Goal: Information Seeking & Learning: Learn about a topic

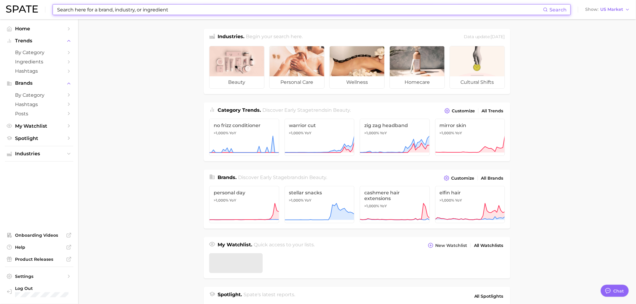
click at [207, 6] on input at bounding box center [299, 10] width 486 height 10
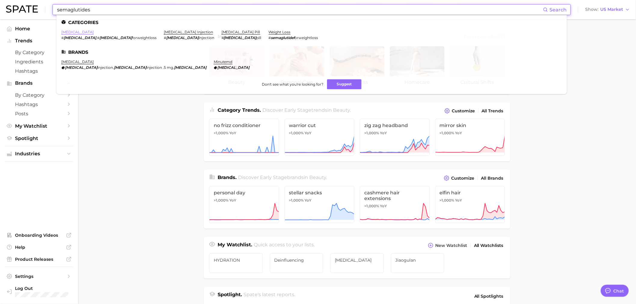
type input "semaglutides"
click at [69, 32] on link "[MEDICAL_DATA]" at bounding box center [77, 32] width 32 height 5
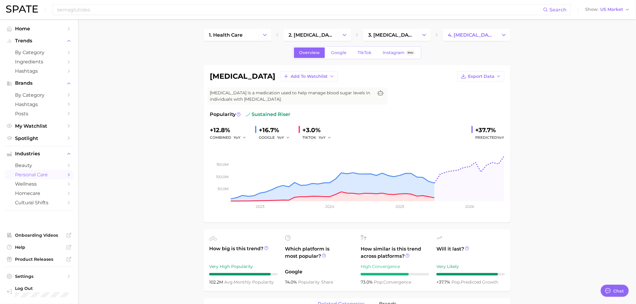
type textarea "x"
click at [371, 53] on link "TikTok" at bounding box center [364, 52] width 24 height 11
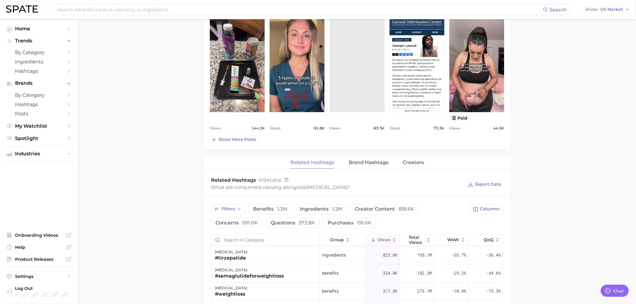
scroll to position [334, 0]
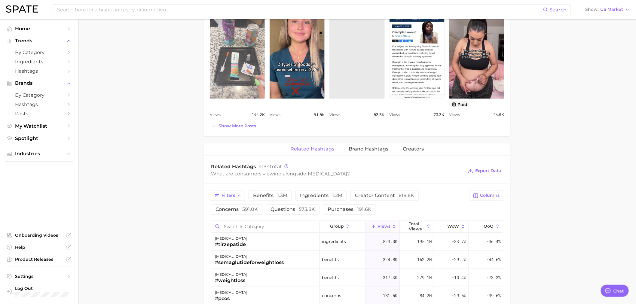
click at [236, 47] on link "view post on TikTok" at bounding box center [237, 50] width 55 height 98
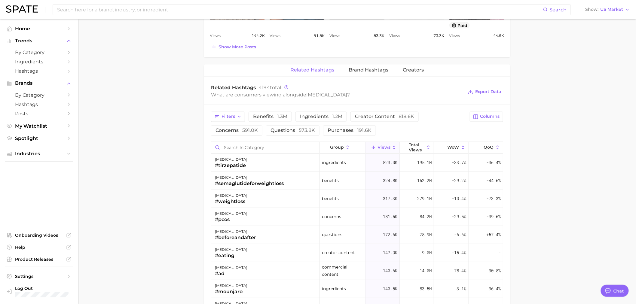
scroll to position [434, 0]
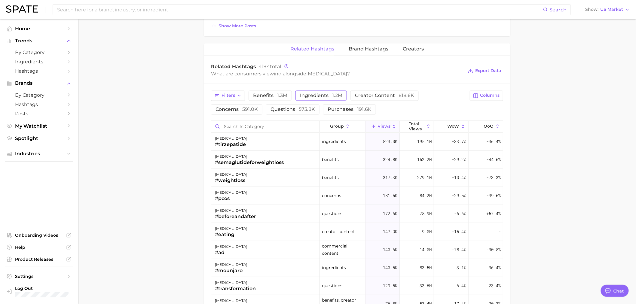
click at [324, 91] on button "ingredients 1.2m" at bounding box center [320, 96] width 51 height 10
click at [324, 91] on button "ingredients 1.2m" at bounding box center [325, 96] width 60 height 10
click at [233, 98] on span "Filters" at bounding box center [228, 95] width 14 height 5
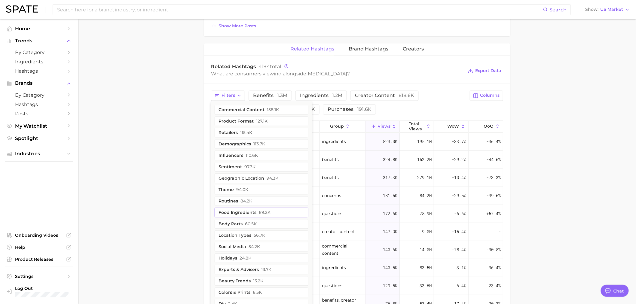
click at [235, 212] on button "food ingredients 69.2k" at bounding box center [262, 213] width 94 height 10
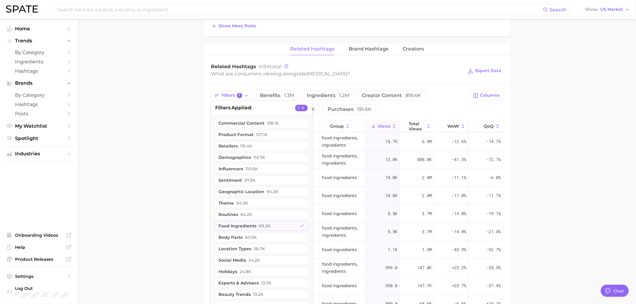
click at [159, 208] on main "1. health care 2. [MEDICAL_DATA] 3. [MEDICAL_DATA] 4. [MEDICAL_DATA] Overview G…" at bounding box center [357, 23] width 558 height 877
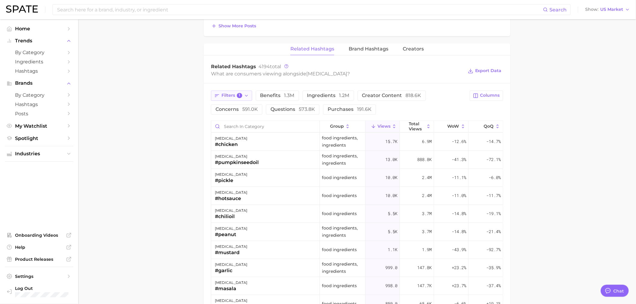
click at [251, 96] on button "Filters 1" at bounding box center [231, 96] width 41 height 10
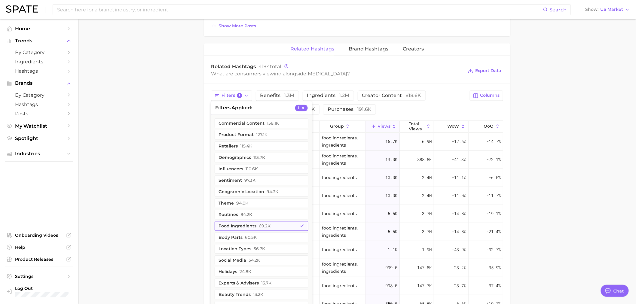
click at [236, 229] on button "food ingredients 69.2k" at bounding box center [262, 226] width 94 height 10
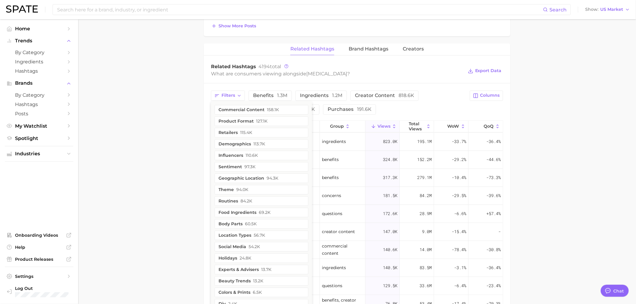
click at [148, 239] on main "1. health care 2. [MEDICAL_DATA] 3. [MEDICAL_DATA] 4. [MEDICAL_DATA] Overview G…" at bounding box center [357, 23] width 558 height 877
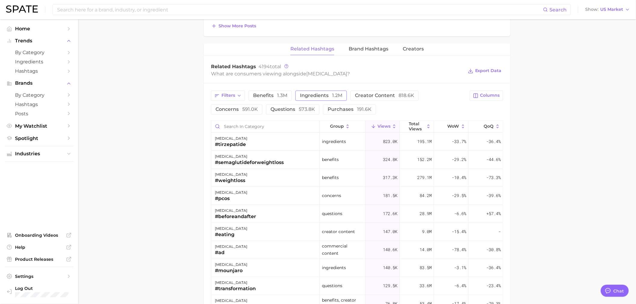
click at [324, 98] on span "ingredients 1.2m" at bounding box center [321, 95] width 42 height 5
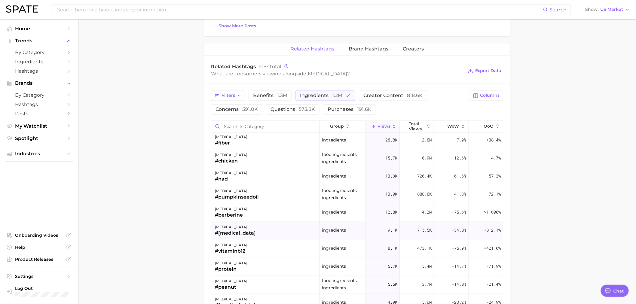
scroll to position [67, 0]
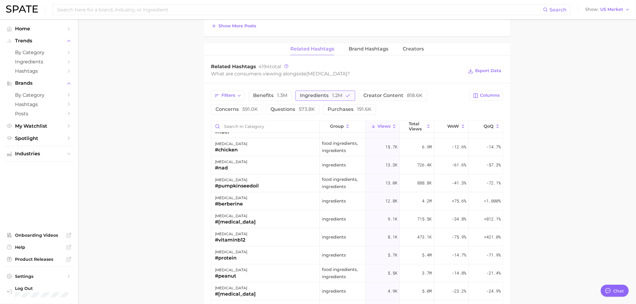
click at [326, 101] on button "ingredients 1.2m" at bounding box center [325, 96] width 60 height 10
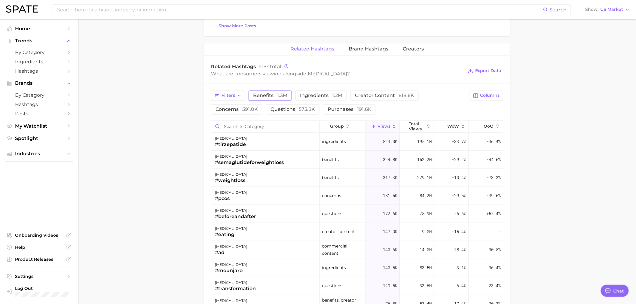
click at [269, 92] on button "benefits 1.3m" at bounding box center [269, 96] width 43 height 10
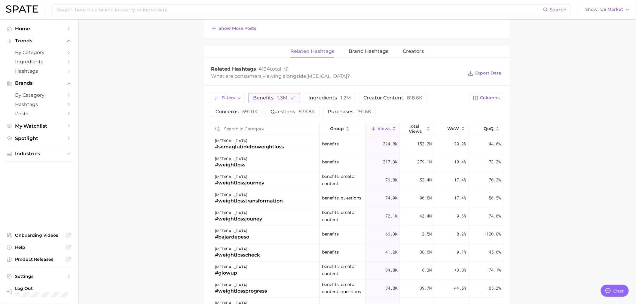
scroll to position [434, 0]
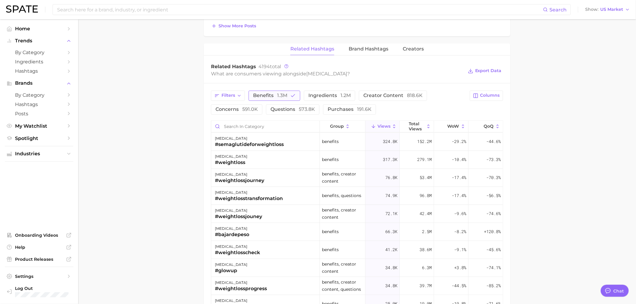
click at [270, 94] on span "benefits 1.3m" at bounding box center [270, 95] width 34 height 5
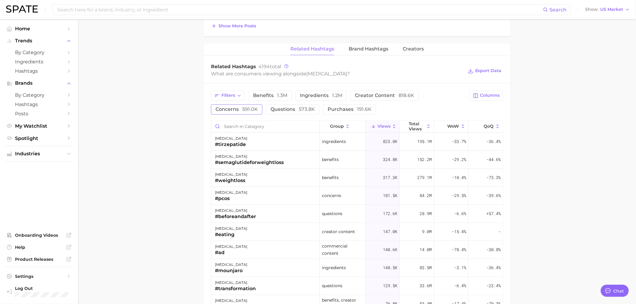
click at [247, 108] on span "591.0k" at bounding box center [250, 110] width 16 height 6
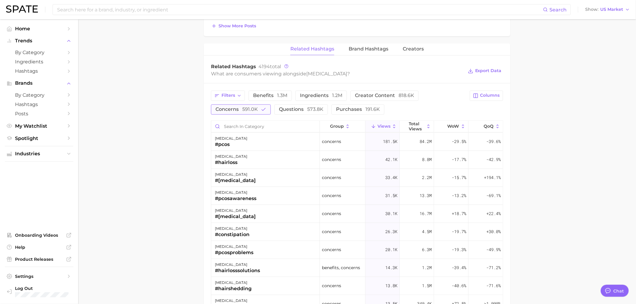
click at [247, 108] on span "591.0k" at bounding box center [250, 110] width 16 height 6
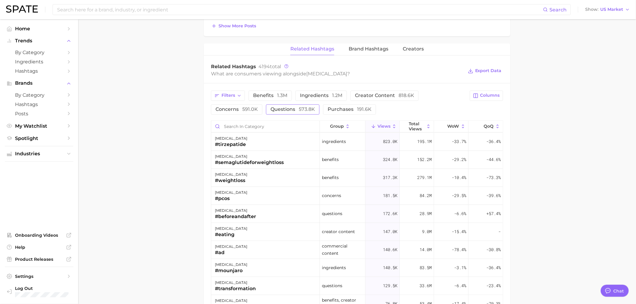
click at [300, 108] on span "573.8k" at bounding box center [307, 110] width 16 height 6
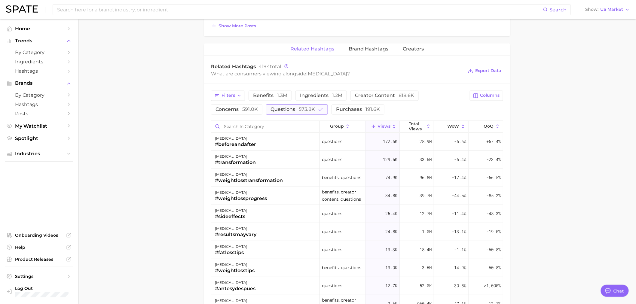
click at [302, 110] on span "573.8k" at bounding box center [307, 110] width 16 height 6
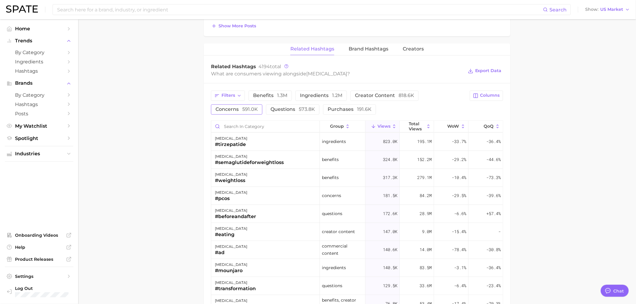
click at [250, 108] on span "591.0k" at bounding box center [250, 110] width 16 height 6
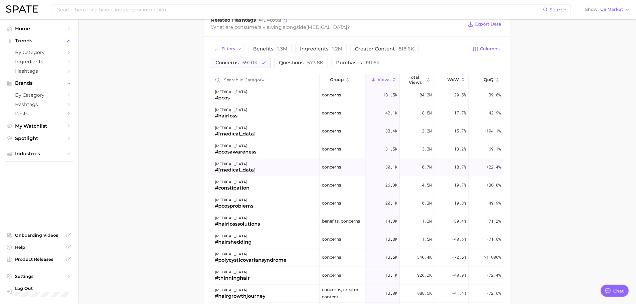
scroll to position [467, 0]
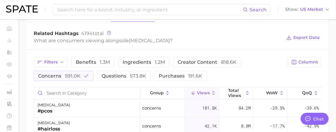
type textarea "x"
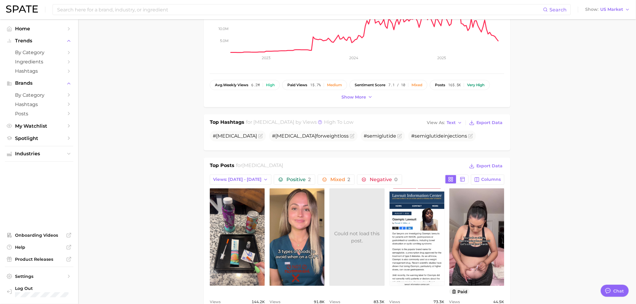
scroll to position [0, 0]
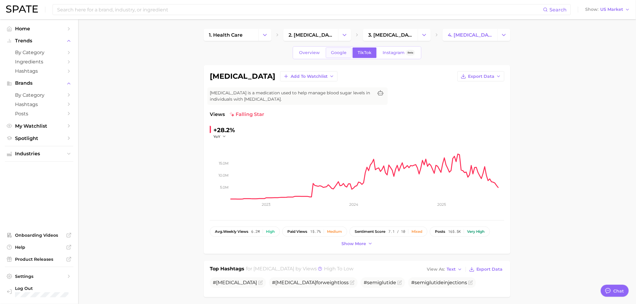
click at [331, 57] on link "Google" at bounding box center [339, 52] width 26 height 11
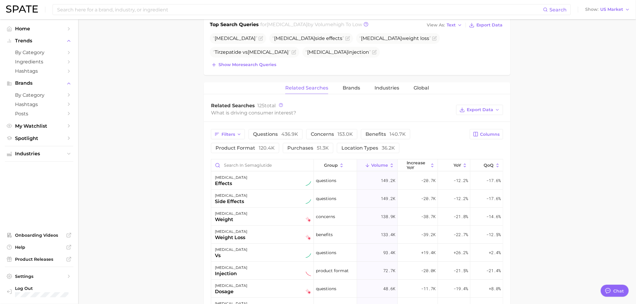
scroll to position [233, 0]
click at [347, 134] on span "153.0k" at bounding box center [344, 134] width 15 height 6
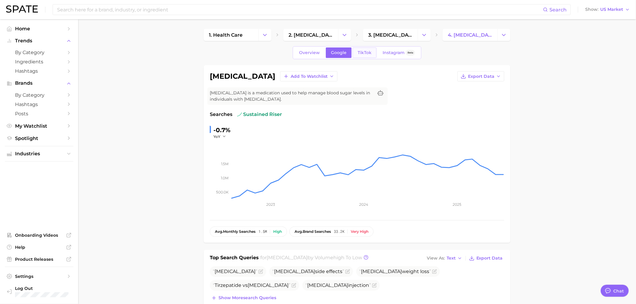
click at [367, 57] on link "TikTok" at bounding box center [364, 52] width 24 height 11
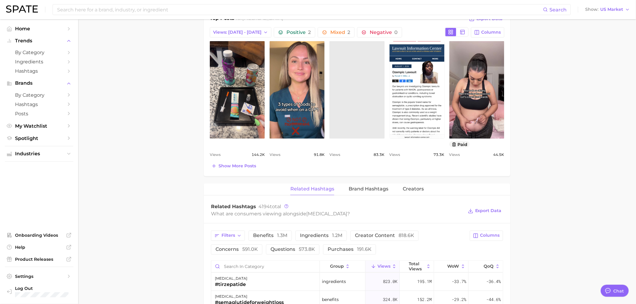
scroll to position [300, 0]
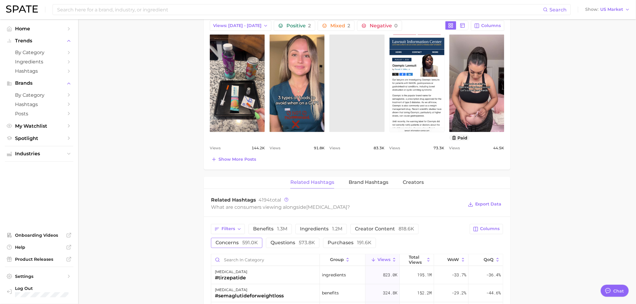
click at [240, 242] on span "concerns 591.0k" at bounding box center [236, 243] width 42 height 5
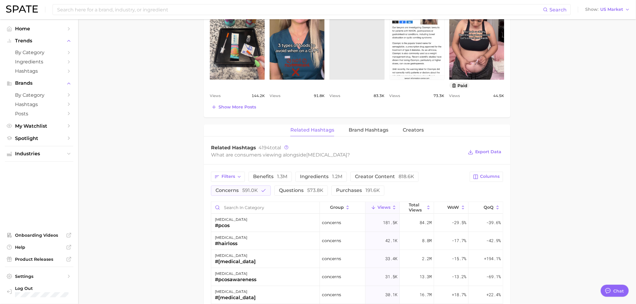
scroll to position [467, 0]
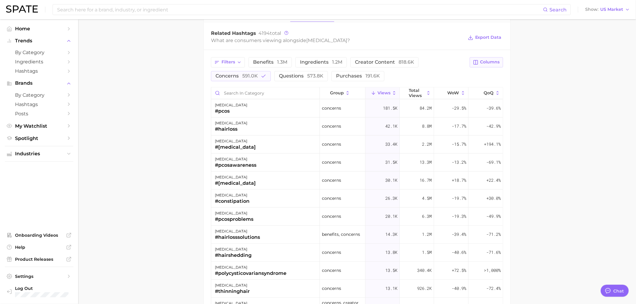
click at [498, 61] on span "Columns" at bounding box center [490, 62] width 20 height 5
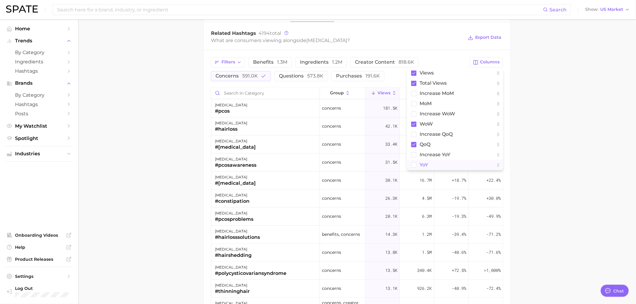
click at [414, 166] on rect at bounding box center [413, 165] width 5 height 5
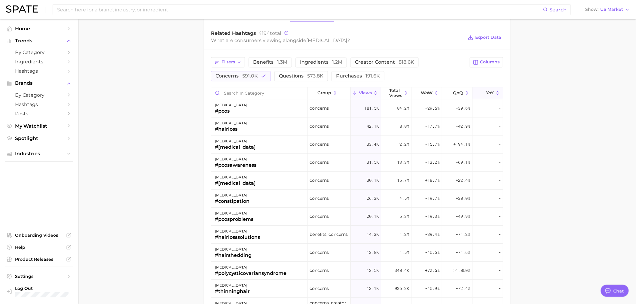
click at [488, 94] on span "YoY" at bounding box center [490, 93] width 8 height 5
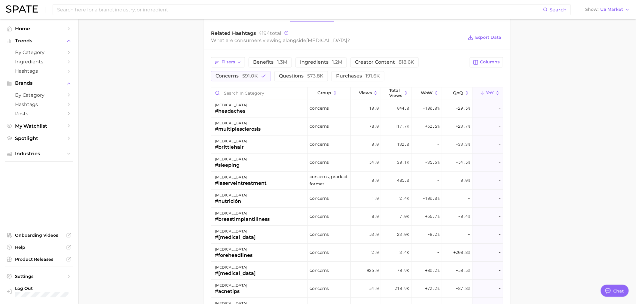
click at [495, 93] on icon at bounding box center [497, 93] width 5 height 5
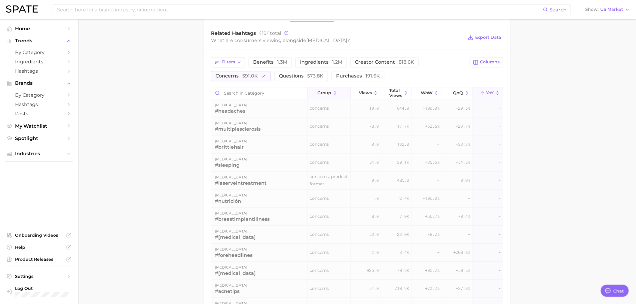
click at [326, 92] on span "group" at bounding box center [324, 93] width 14 height 5
click at [373, 91] on icon at bounding box center [375, 93] width 5 height 5
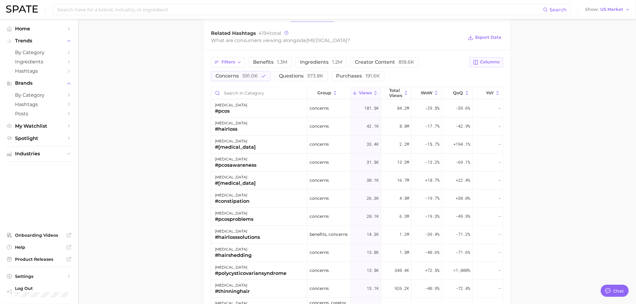
click at [490, 60] on span "Columns" at bounding box center [490, 62] width 20 height 5
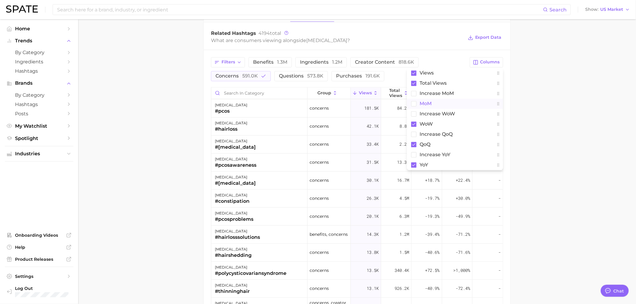
click at [416, 103] on rect at bounding box center [413, 103] width 5 height 5
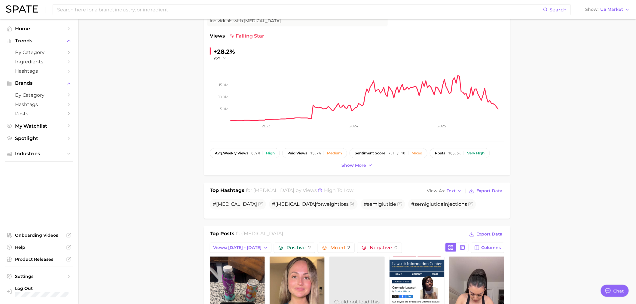
scroll to position [0, 0]
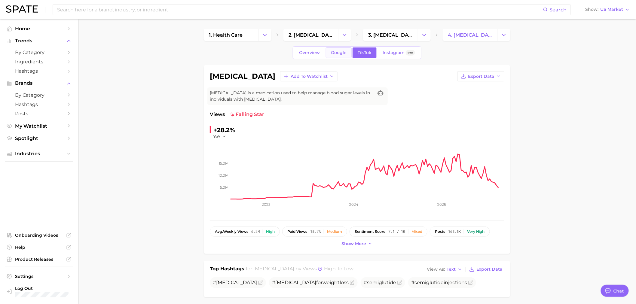
click at [349, 53] on link "Google" at bounding box center [339, 52] width 26 height 11
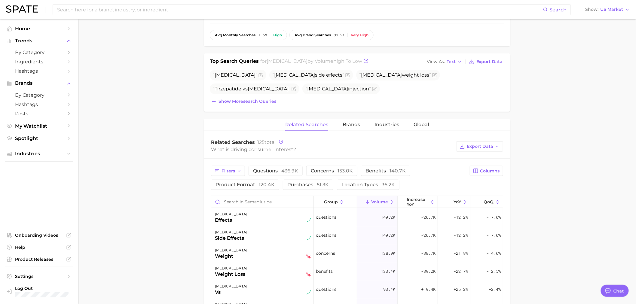
scroll to position [233, 0]
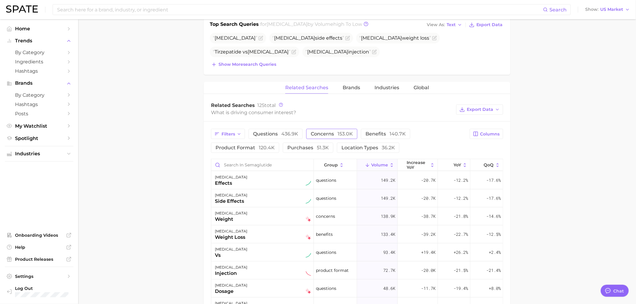
click at [343, 132] on span "153.0k" at bounding box center [344, 134] width 15 height 6
